Goal: Transaction & Acquisition: Purchase product/service

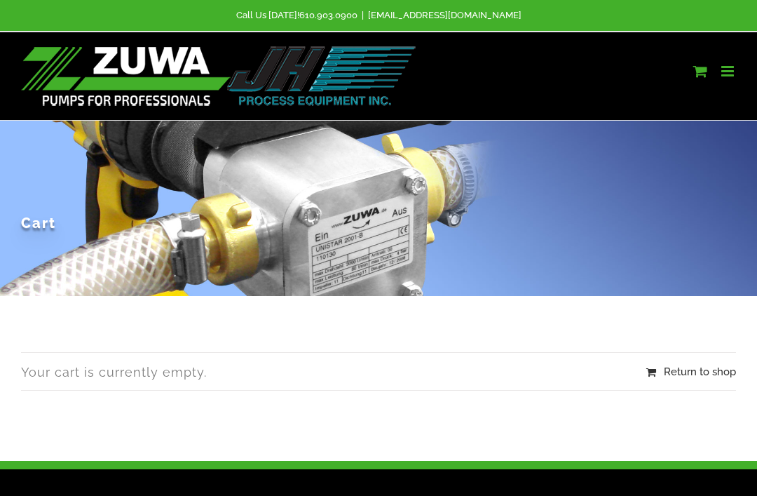
click at [695, 76] on link "Toggle mobile cart" at bounding box center [700, 71] width 14 height 15
click at [86, 69] on img at bounding box center [219, 76] width 396 height 60
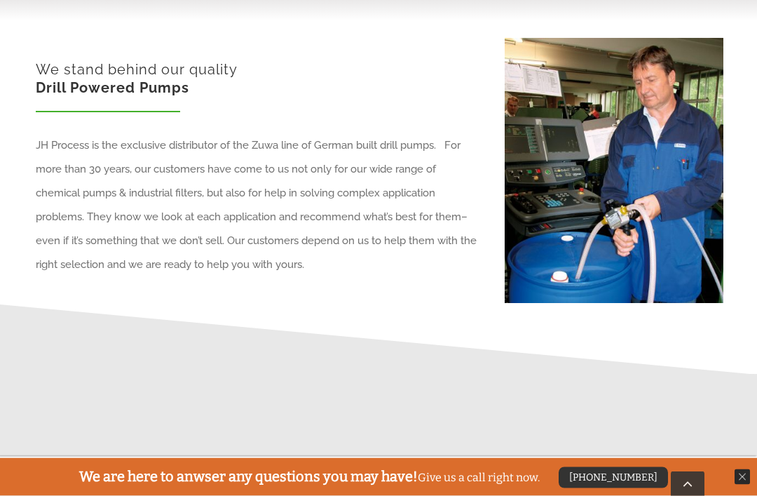
scroll to position [565, 0]
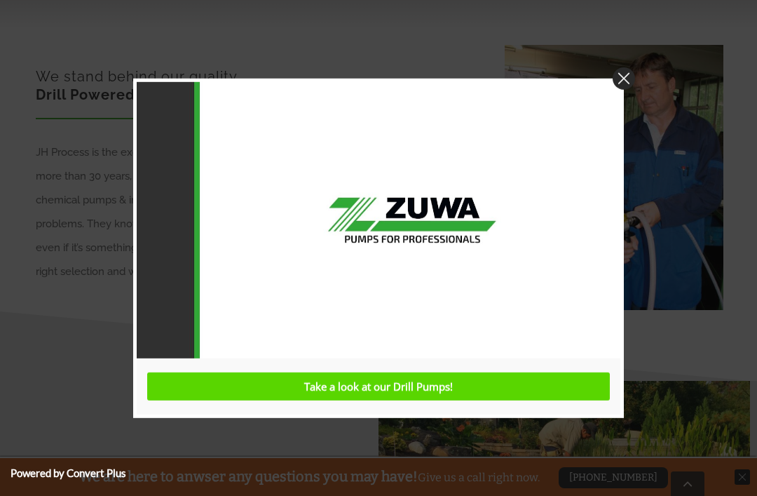
click at [625, 89] on img at bounding box center [624, 78] width 22 height 22
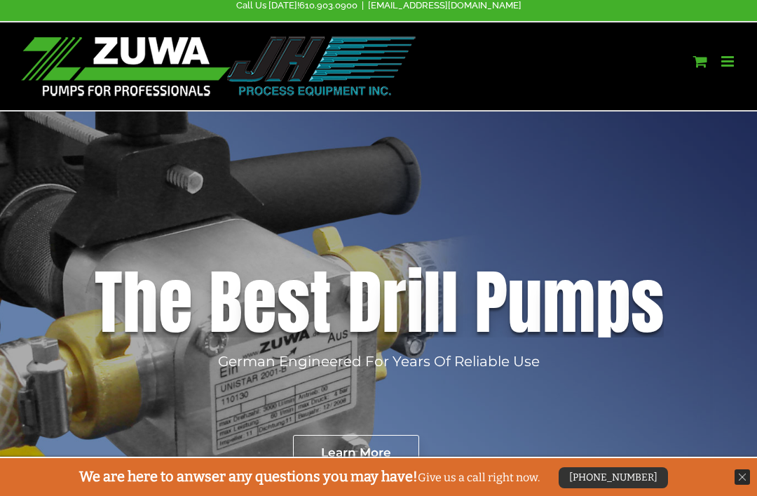
scroll to position [0, 0]
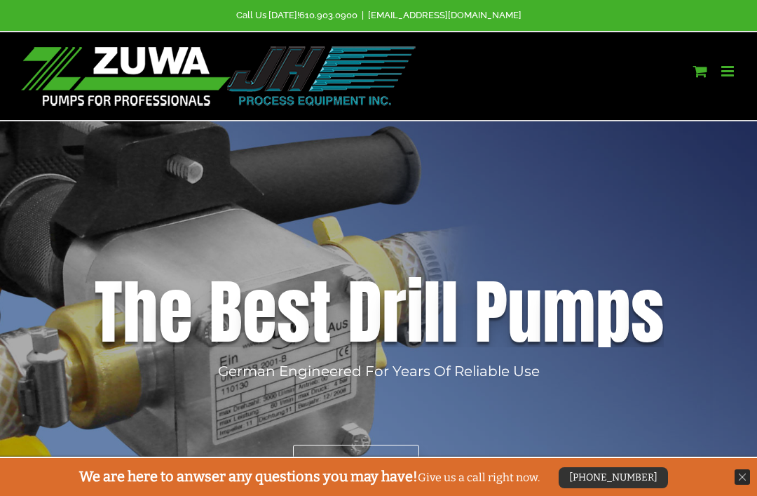
click at [729, 74] on link "Toggle mobile menu" at bounding box center [728, 71] width 15 height 15
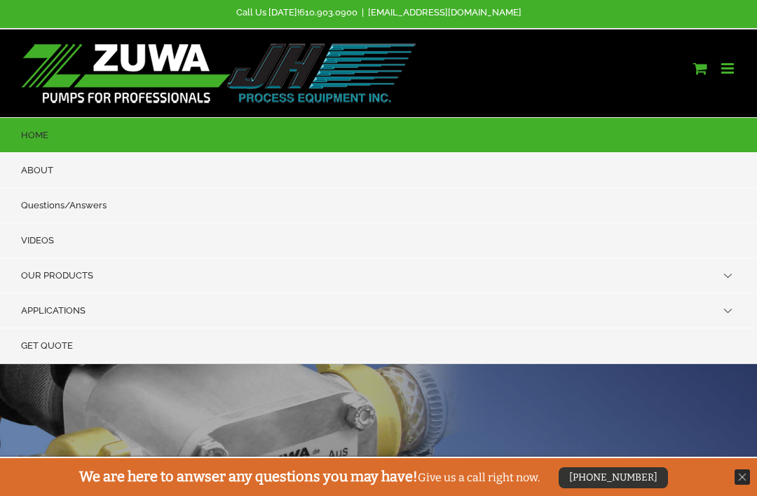
scroll to position [20, 0]
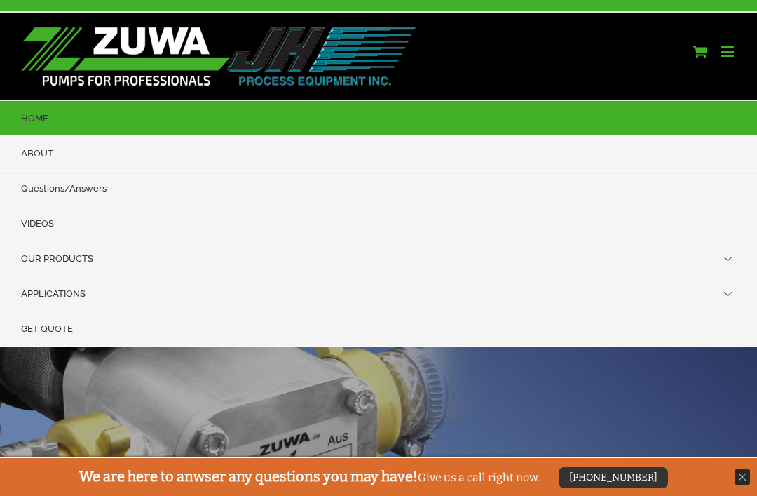
click at [74, 253] on span "OUR PRODUCTS" at bounding box center [57, 258] width 72 height 11
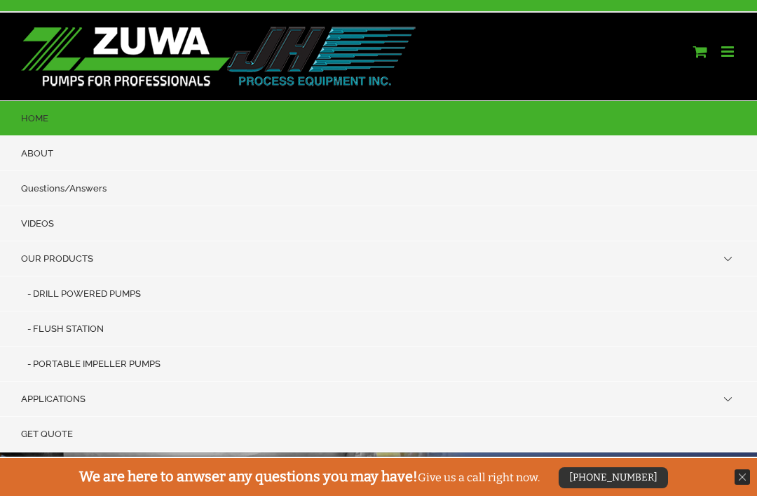
click at [99, 288] on span "DRILL POWERED PUMPS" at bounding box center [87, 293] width 108 height 11
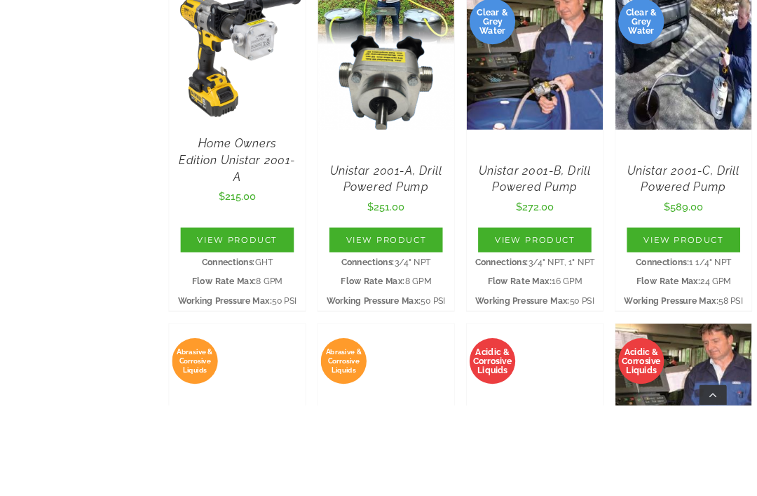
scroll to position [582, 0]
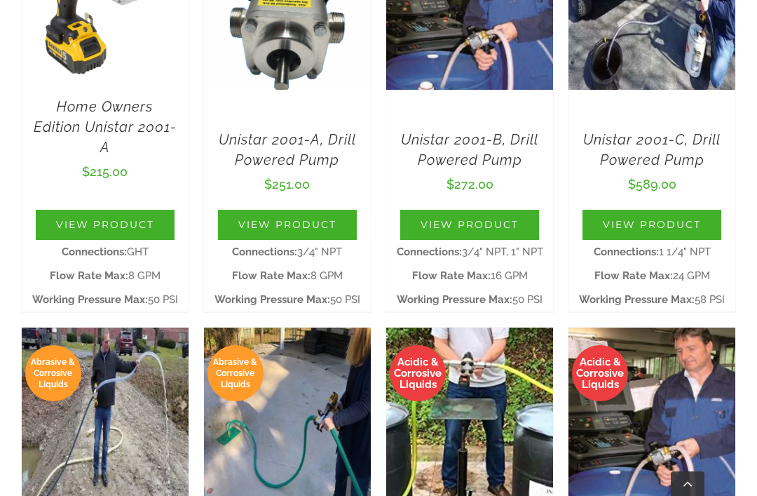
click at [111, 210] on link "View Product" at bounding box center [105, 225] width 139 height 30
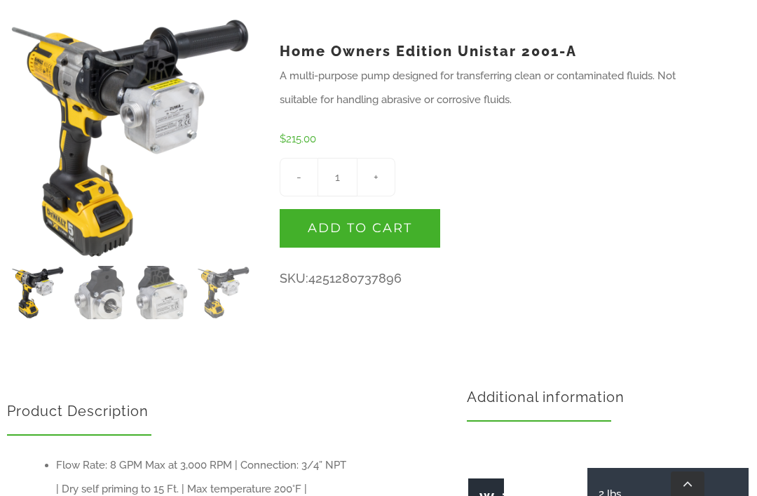
scroll to position [386, 0]
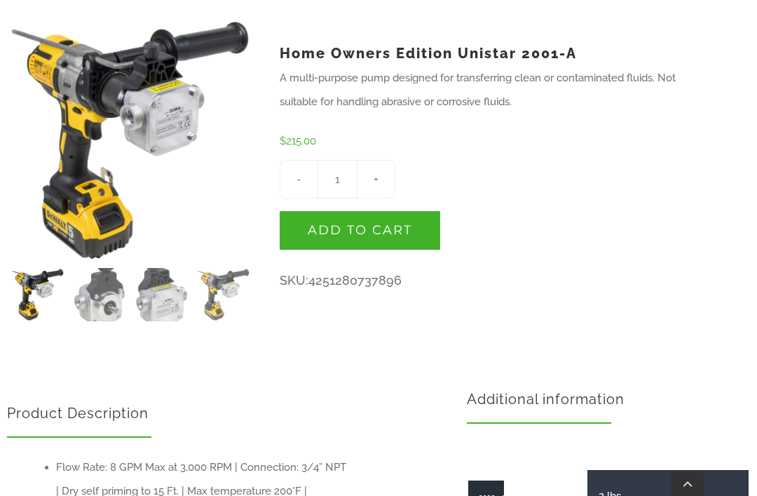
click at [375, 161] on input "+" at bounding box center [376, 179] width 39 height 39
click at [301, 161] on input "-" at bounding box center [299, 179] width 39 height 39
type input "1"
click at [367, 213] on button "Add to cart" at bounding box center [360, 230] width 161 height 39
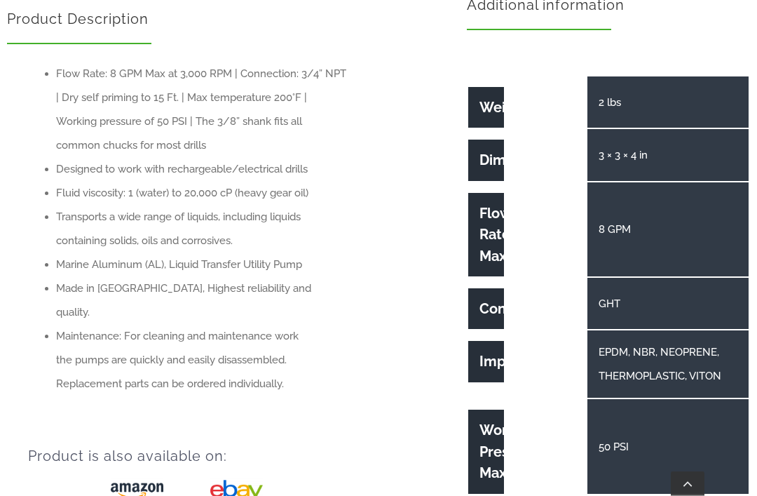
scroll to position [883, 0]
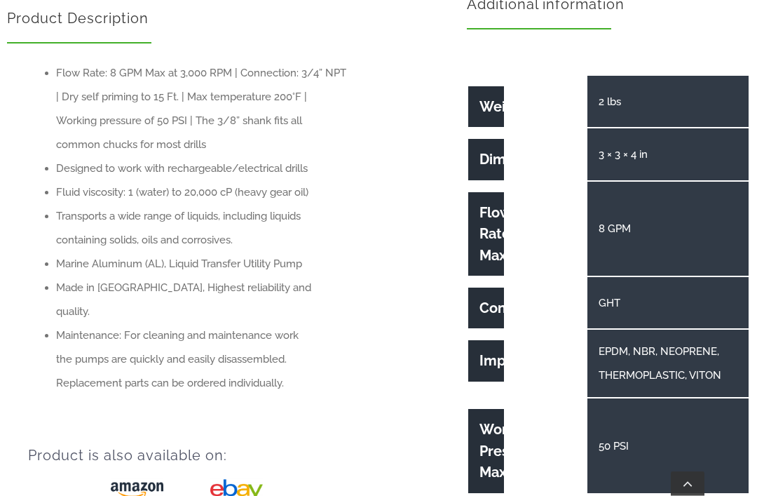
click at [658, 340] on p "EPDM, NBR, NEOPRENE, THERMOPLASTIC, VITON" at bounding box center [663, 364] width 128 height 48
click at [481, 341] on th "Impeller" at bounding box center [485, 361] width 35 height 41
click at [491, 341] on th "Impeller" at bounding box center [485, 361] width 35 height 41
click at [616, 340] on p "EPDM, NBR, NEOPRENE, THERMOPLASTIC, VITON" at bounding box center [663, 364] width 128 height 48
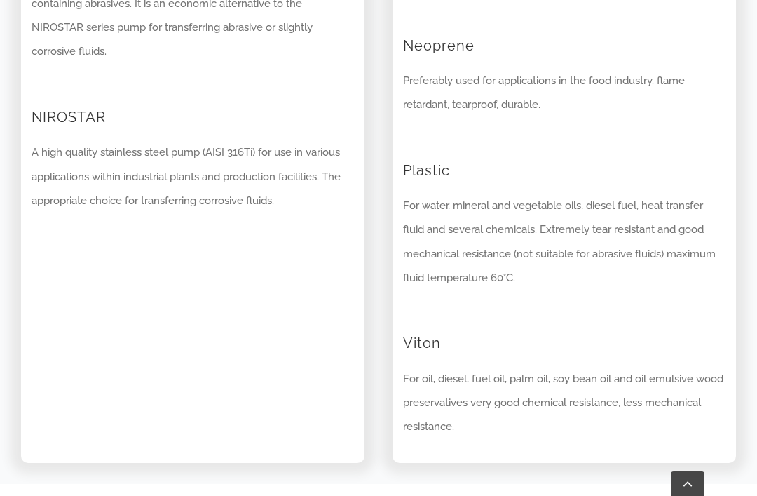
scroll to position [2070, 0]
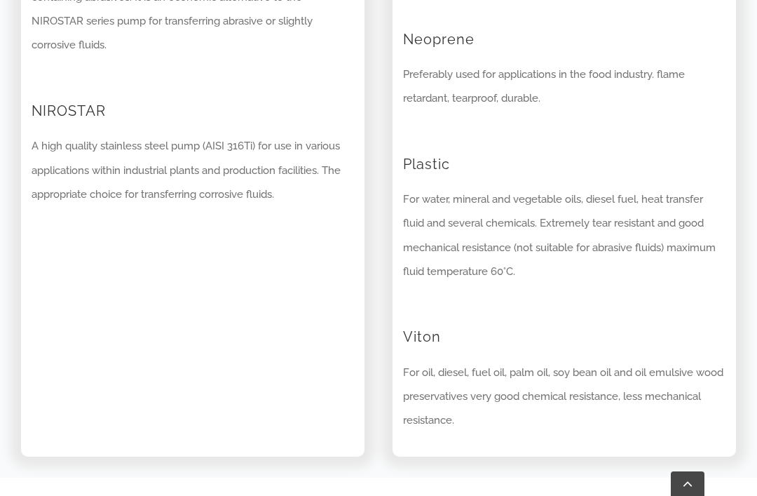
click at [424, 308] on h2 "Viton" at bounding box center [564, 327] width 322 height 39
click at [506, 360] on p "For oil, diesel, fuel oil, palm oil, soy bean oil and oil emulsive wood preserv…" at bounding box center [564, 395] width 322 height 71
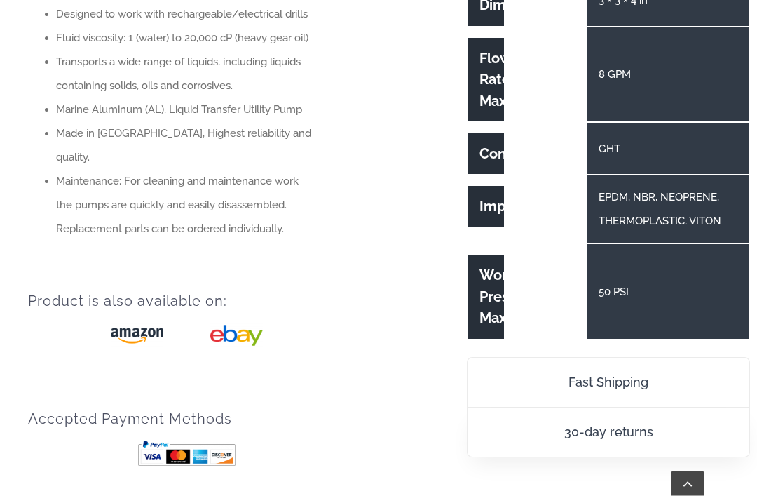
scroll to position [1024, 0]
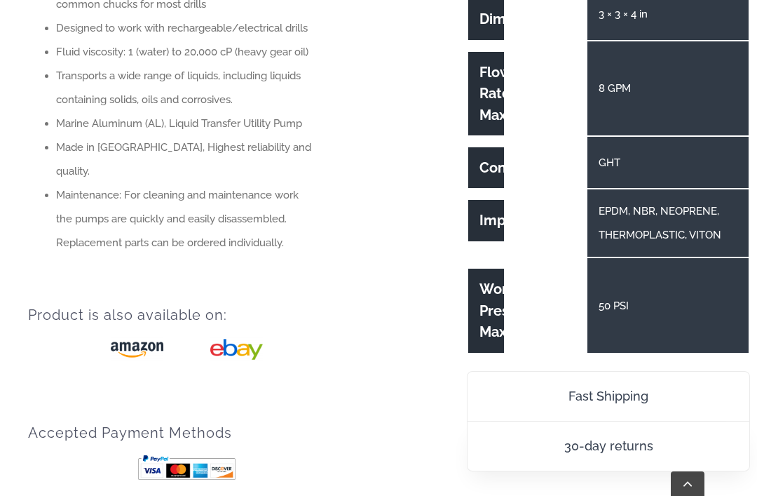
click at [643, 199] on p "EPDM, NBR, NEOPRENE, THERMOPLASTIC, VITON" at bounding box center [663, 223] width 128 height 48
click at [638, 199] on p "EPDM, NBR, NEOPRENE, THERMOPLASTIC, VITON" at bounding box center [663, 223] width 128 height 48
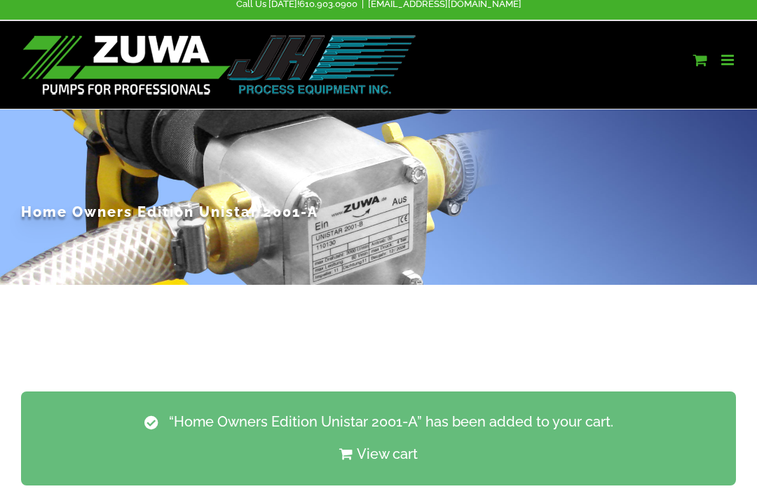
scroll to position [0, 0]
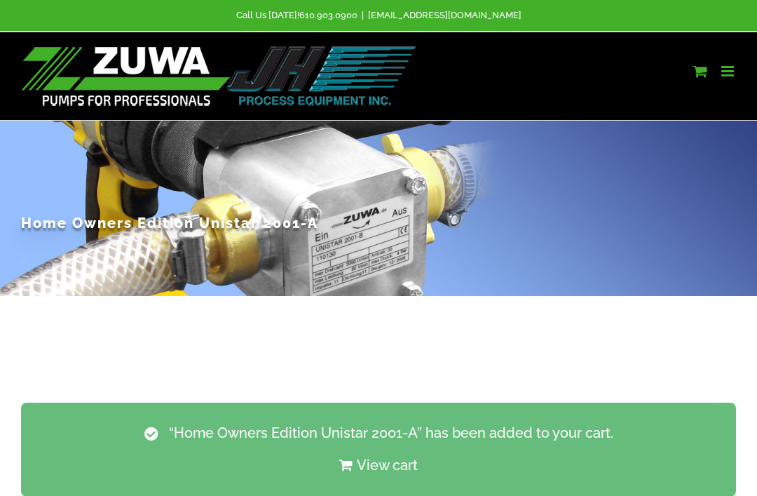
click at [697, 71] on link "Toggle mobile cart" at bounding box center [700, 71] width 14 height 15
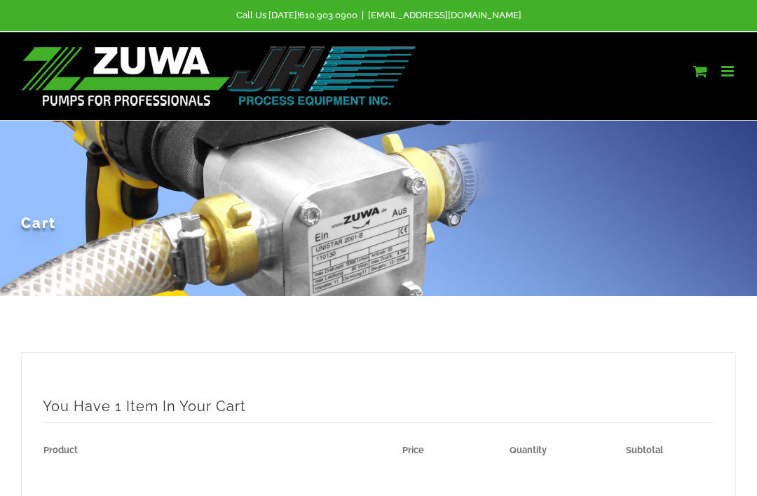
click at [728, 71] on link "Toggle mobile menu" at bounding box center [728, 71] width 15 height 15
click at [732, 66] on link "Toggle mobile menu" at bounding box center [728, 71] width 15 height 15
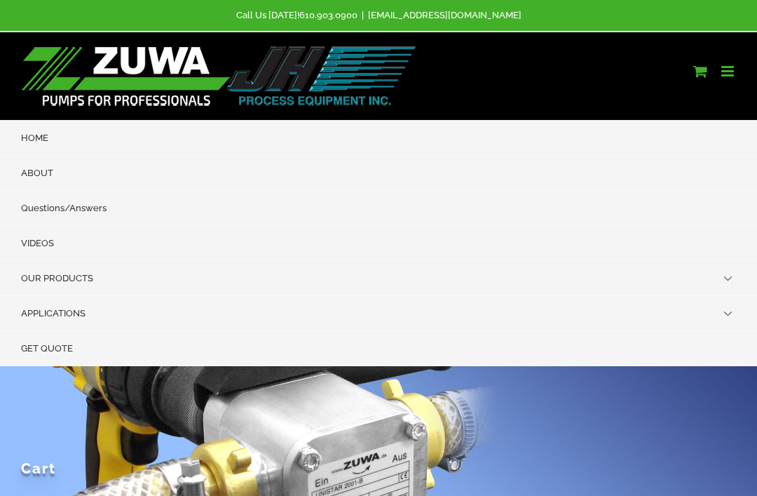
click at [63, 273] on span "OUR PRODUCTS" at bounding box center [57, 278] width 72 height 11
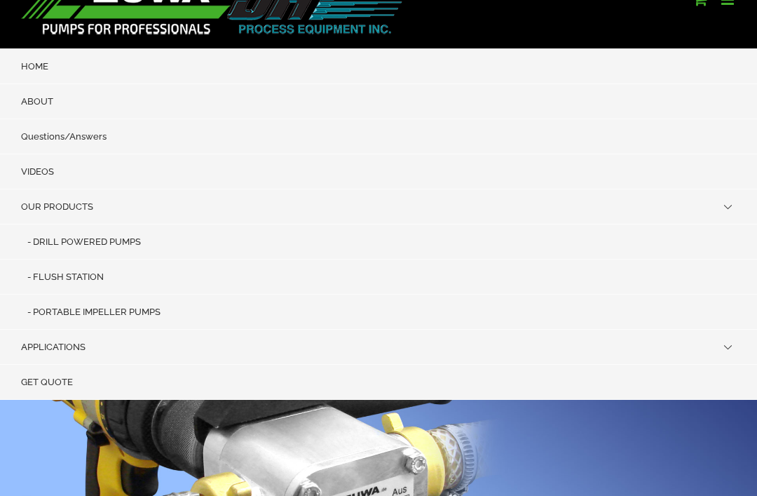
scroll to position [71, 0]
click at [123, 306] on span "PORTABLE IMPELLER PUMPS" at bounding box center [97, 311] width 128 height 11
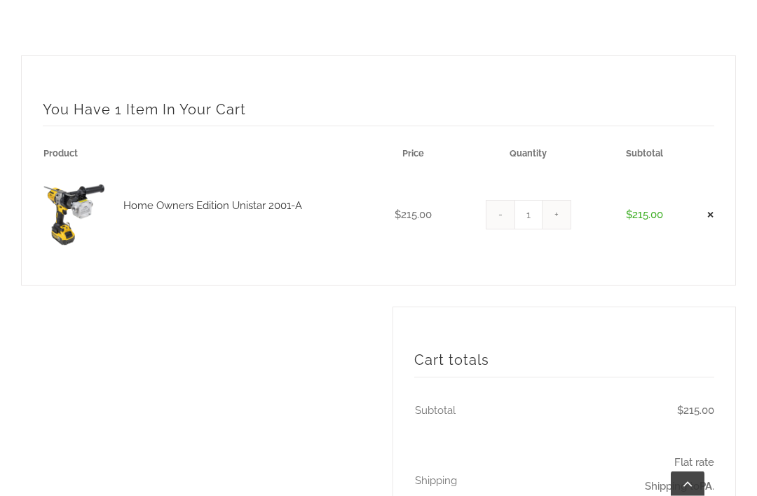
scroll to position [647, 0]
click at [457, 486] on th "Shipping" at bounding box center [489, 481] width 150 height 90
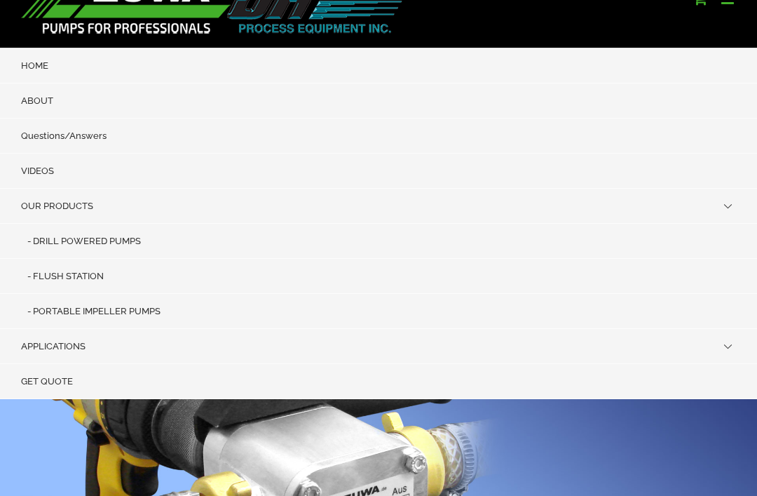
scroll to position [71, 0]
